Goal: Navigation & Orientation: Find specific page/section

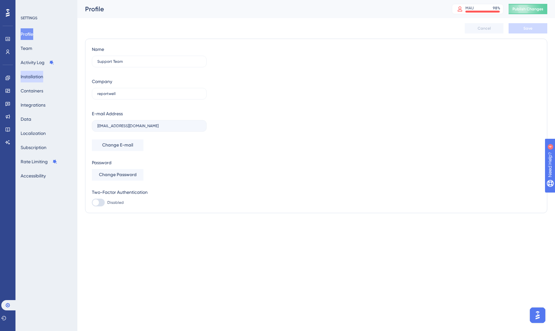
click at [43, 78] on button "Installation" at bounding box center [32, 77] width 23 height 12
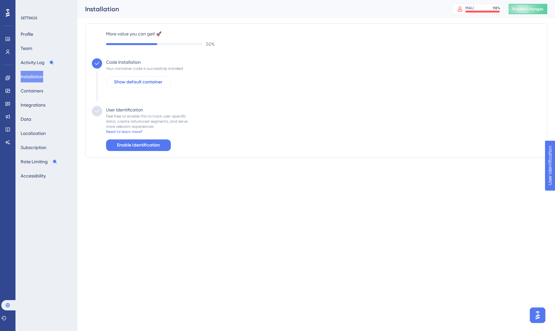
click at [146, 86] on span "Show default container" at bounding box center [138, 82] width 48 height 8
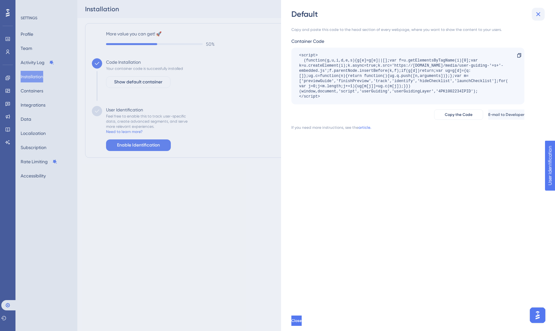
click at [538, 15] on icon at bounding box center [538, 14] width 4 height 4
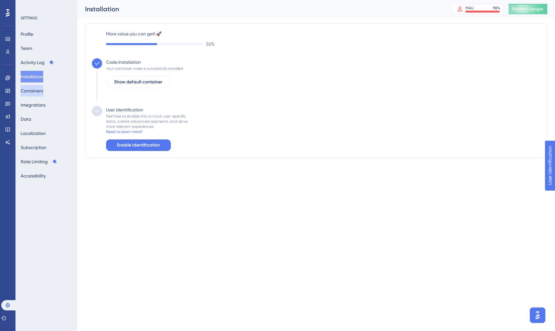
click at [40, 90] on button "Containers" at bounding box center [32, 91] width 23 height 12
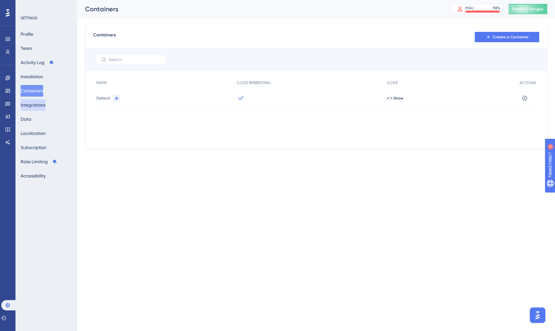
click at [39, 107] on button "Integrations" at bounding box center [33, 105] width 25 height 12
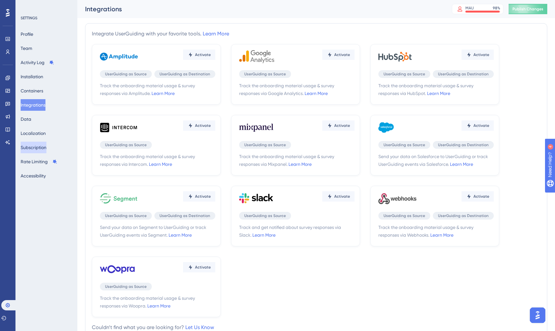
click at [35, 150] on button "Subscription" at bounding box center [34, 148] width 26 height 12
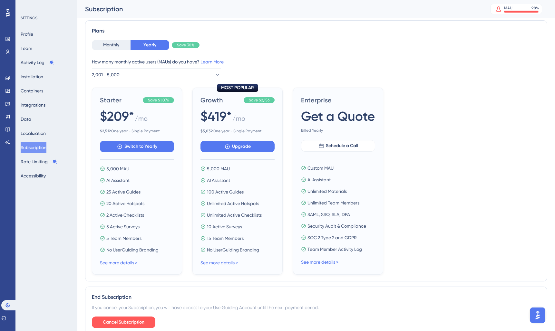
scroll to position [131, 0]
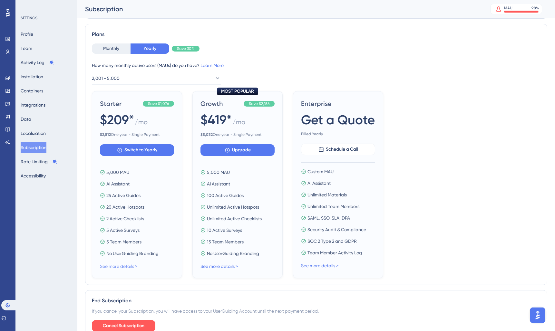
click at [112, 266] on link "See more details >" at bounding box center [118, 266] width 37 height 5
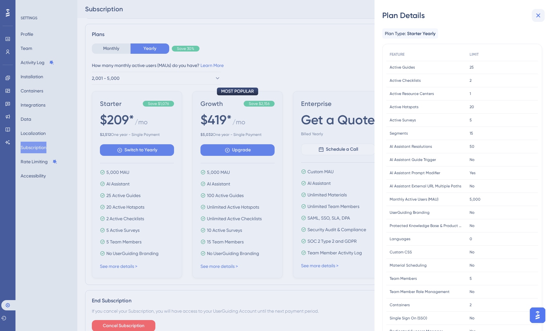
click at [539, 15] on icon at bounding box center [538, 16] width 8 height 8
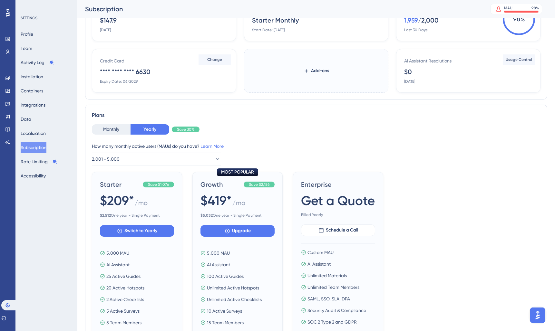
scroll to position [0, 0]
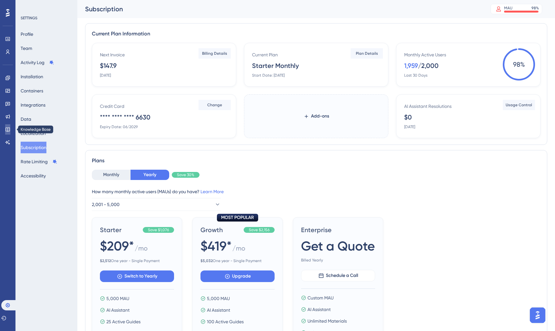
click at [9, 130] on icon at bounding box center [7, 129] width 5 height 5
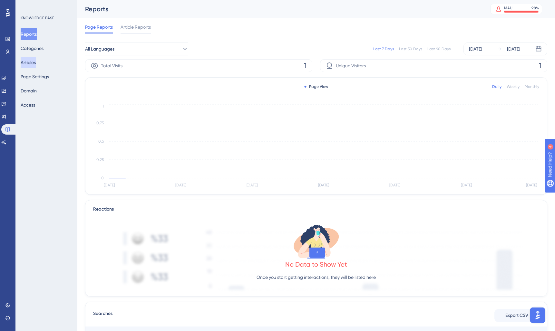
click at [36, 62] on button "Articles" at bounding box center [28, 63] width 15 height 12
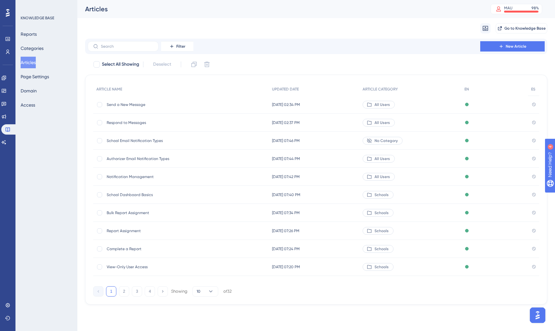
click at [184, 140] on span "School Email Notification Types" at bounding box center [158, 140] width 103 height 5
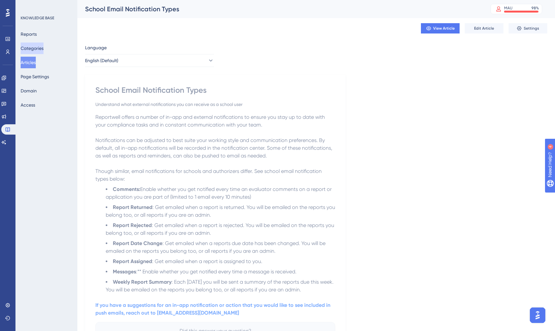
click at [37, 48] on button "Categories" at bounding box center [32, 49] width 23 height 12
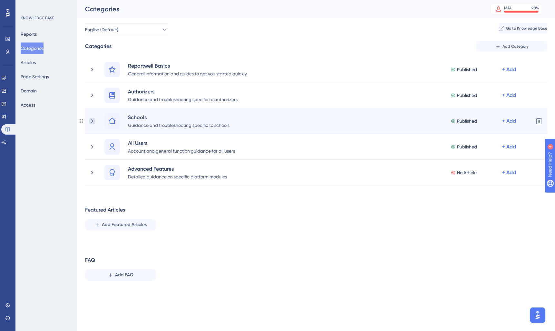
click at [91, 120] on icon at bounding box center [92, 121] width 6 height 6
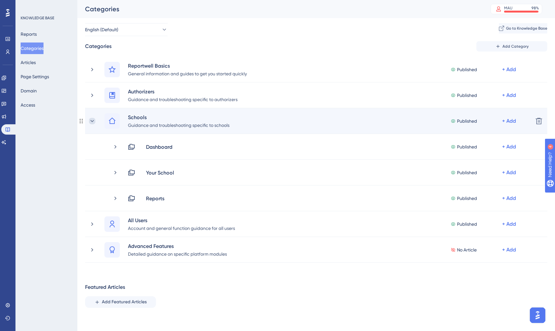
click at [92, 122] on icon at bounding box center [92, 121] width 6 height 6
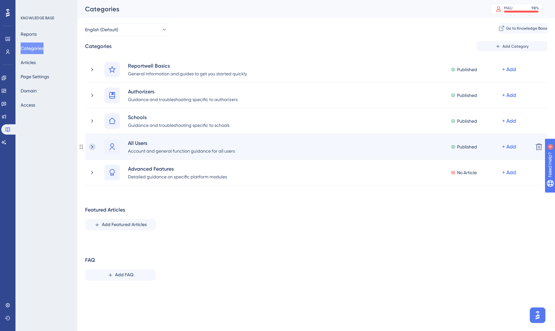
click at [93, 146] on icon at bounding box center [92, 147] width 6 height 6
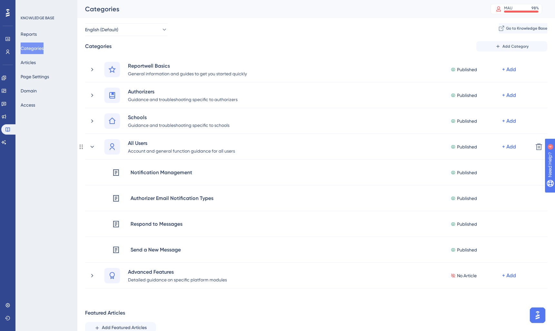
click at [93, 146] on icon at bounding box center [92, 147] width 6 height 6
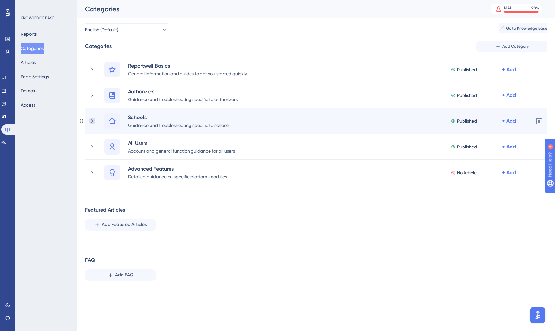
click at [95, 118] on icon at bounding box center [92, 121] width 6 height 6
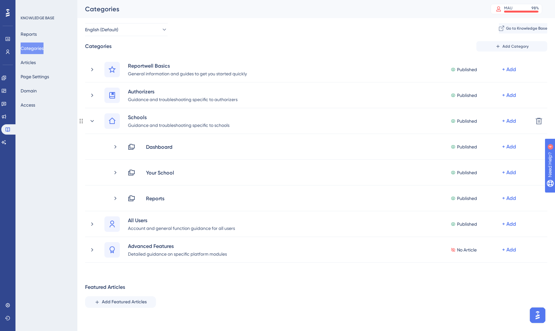
click at [95, 118] on icon at bounding box center [92, 121] width 6 height 6
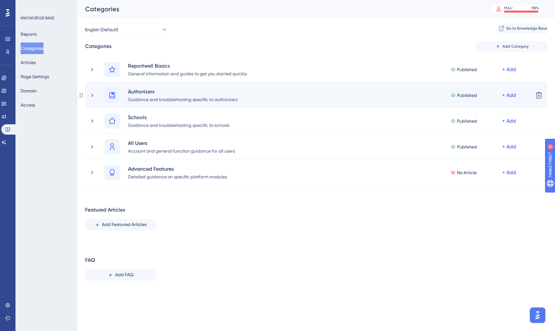
click at [95, 97] on div "Authorizers Guidance and troubleshooting specific to authorizers Published + Add" at bounding box center [308, 95] width 439 height 15
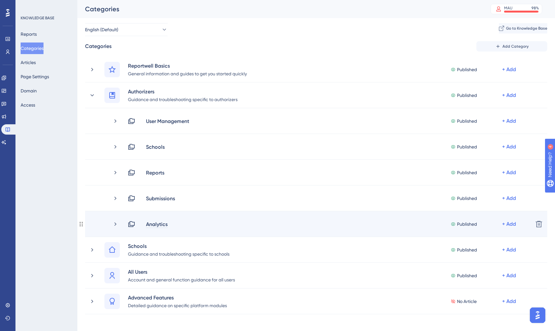
click at [167, 223] on div "Analytics" at bounding box center [157, 224] width 22 height 8
click at [119, 225] on div "Analytics Published + Add" at bounding box center [320, 224] width 416 height 8
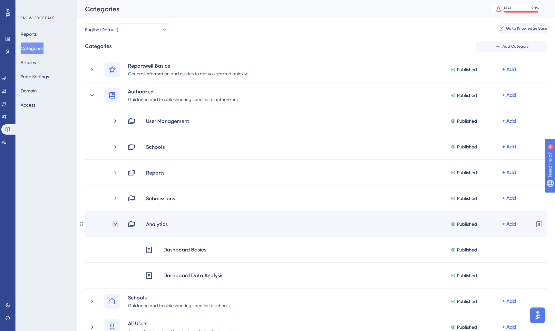
click at [118, 225] on icon at bounding box center [115, 224] width 6 height 6
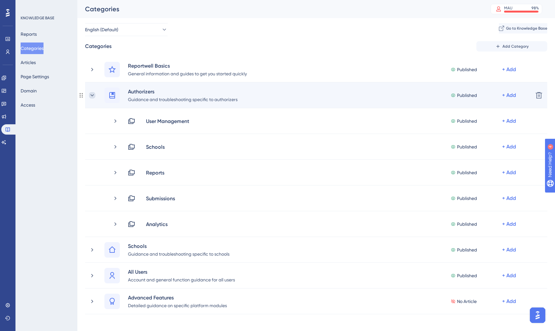
click at [90, 95] on icon at bounding box center [92, 95] width 6 height 6
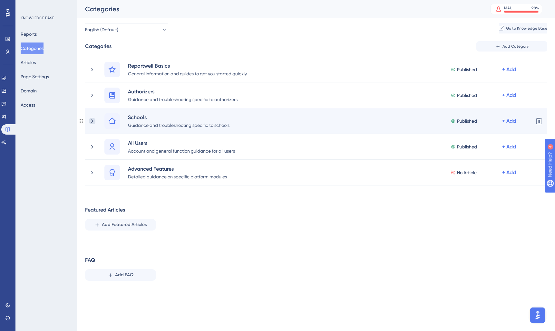
click at [94, 121] on icon at bounding box center [92, 121] width 6 height 6
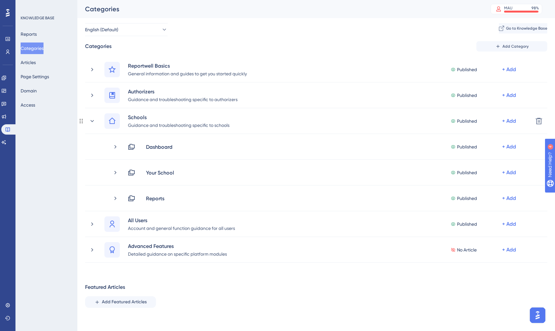
click at [94, 121] on icon at bounding box center [92, 121] width 6 height 6
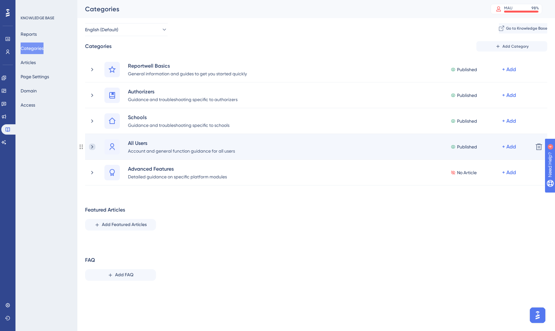
click at [90, 145] on icon at bounding box center [92, 147] width 6 height 6
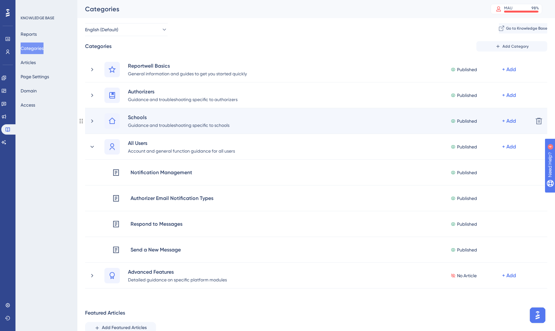
scroll to position [1, 0]
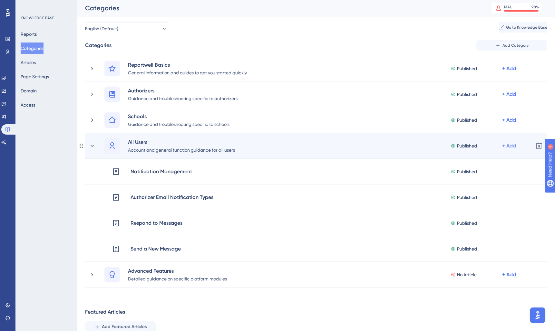
click at [508, 73] on div "+ Add" at bounding box center [509, 69] width 14 height 8
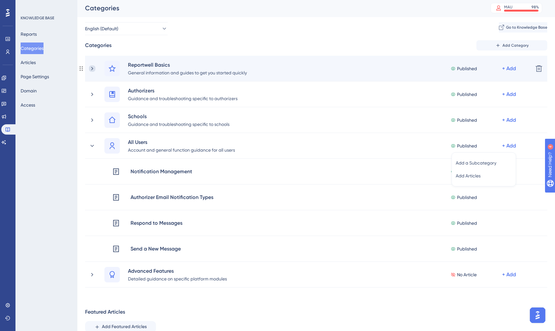
click at [92, 68] on icon at bounding box center [92, 68] width 6 height 6
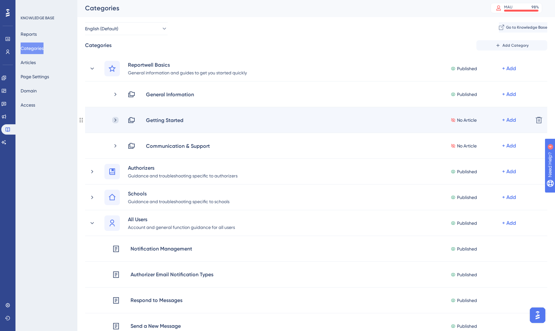
click at [112, 118] on icon at bounding box center [115, 120] width 6 height 6
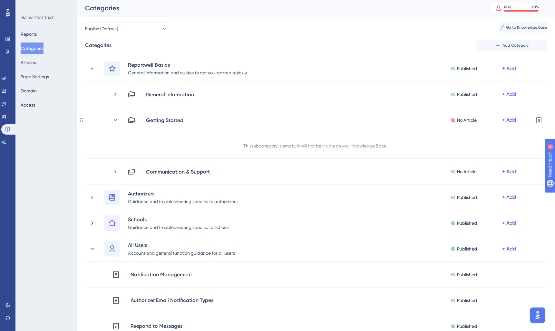
click at [112, 118] on icon at bounding box center [115, 120] width 6 height 6
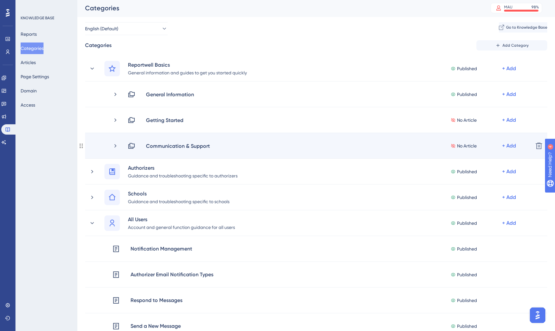
click at [119, 149] on div "Communication & Support No Article + Add" at bounding box center [320, 146] width 416 height 8
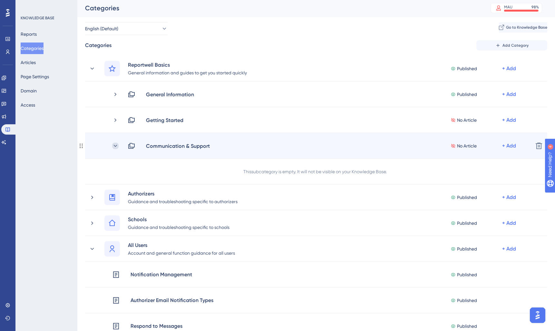
click at [118, 149] on icon at bounding box center [115, 146] width 6 height 6
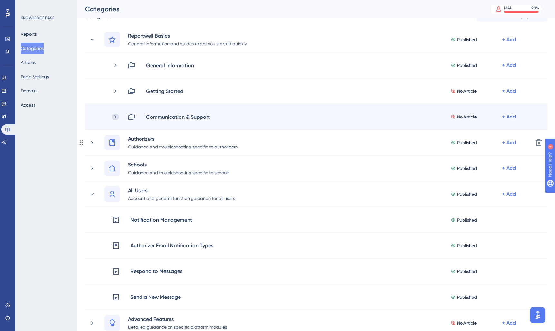
scroll to position [0, 0]
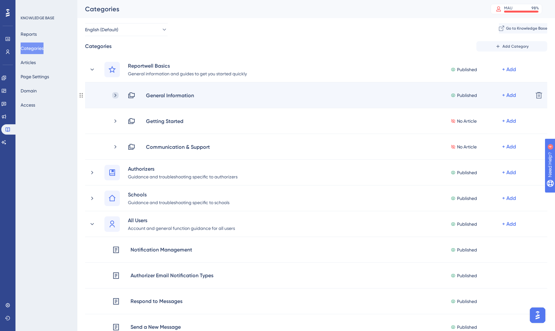
click at [115, 94] on icon at bounding box center [115, 95] width 6 height 6
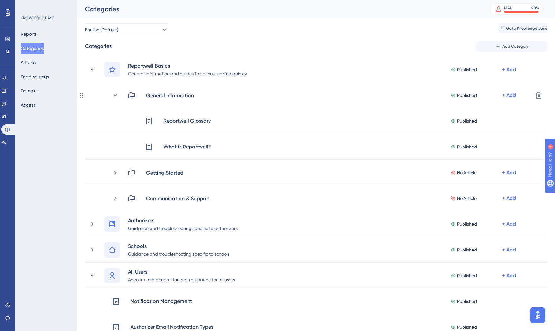
click at [115, 94] on icon at bounding box center [115, 95] width 6 height 6
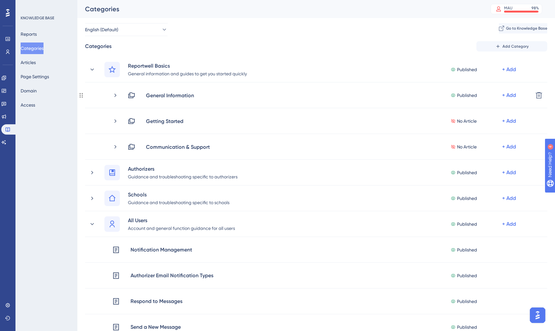
click at [115, 94] on icon at bounding box center [115, 95] width 6 height 6
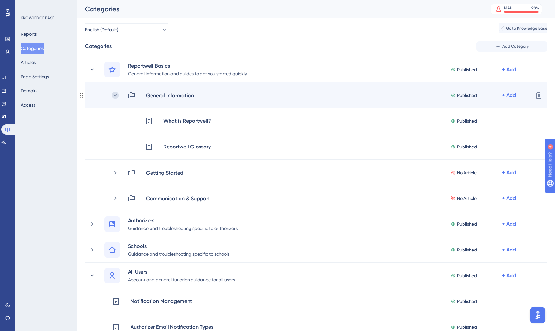
click at [115, 94] on icon at bounding box center [115, 95] width 6 height 6
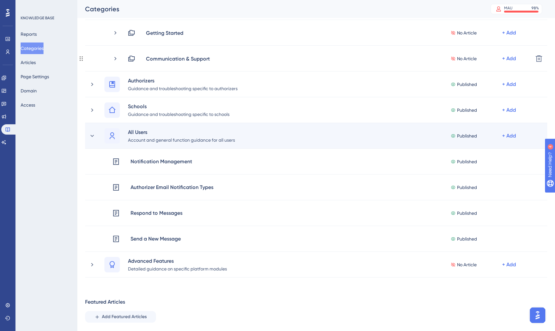
scroll to position [97, 0]
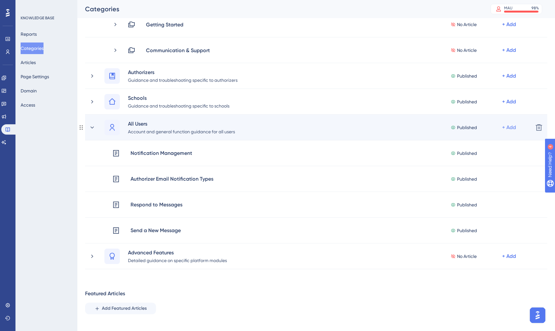
click at [264, 128] on div "All Users Account and general function guidance for all users Published + Add A…" at bounding box center [315, 127] width 423 height 15
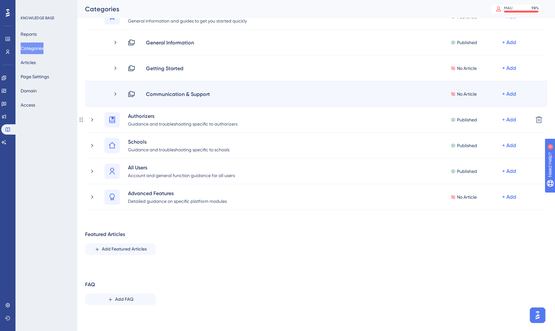
scroll to position [53, 0]
click at [192, 99] on div "Communication & Support No Article + Add Delete" at bounding box center [316, 94] width 462 height 26
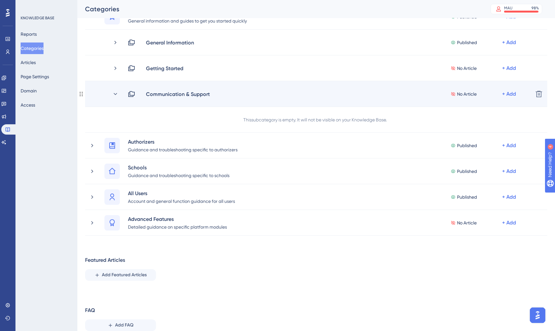
click at [182, 100] on div "Communication & Support No Article + Add Delete" at bounding box center [316, 94] width 462 height 26
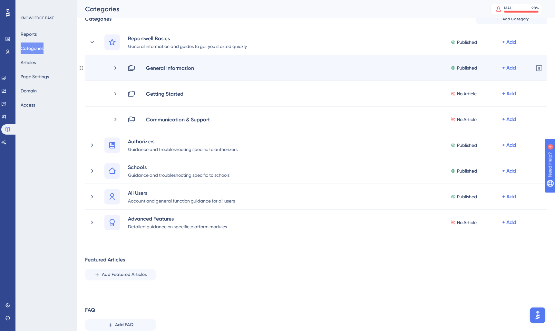
scroll to position [27, 0]
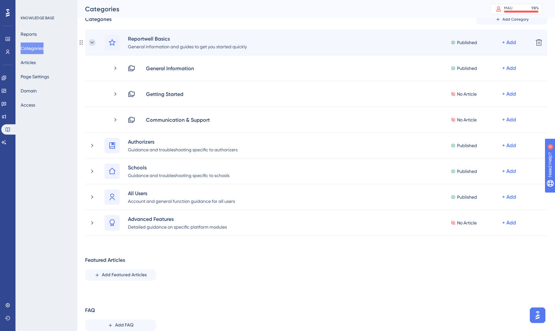
click at [92, 42] on icon at bounding box center [92, 42] width 6 height 6
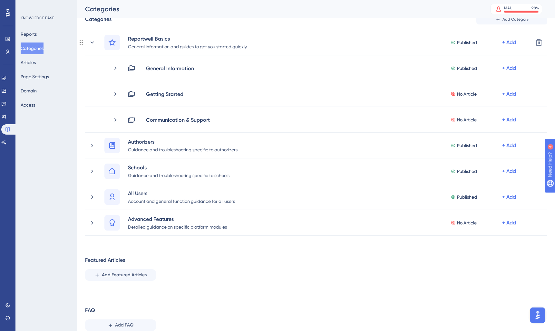
scroll to position [0, 0]
